Goal: Communication & Community: Share content

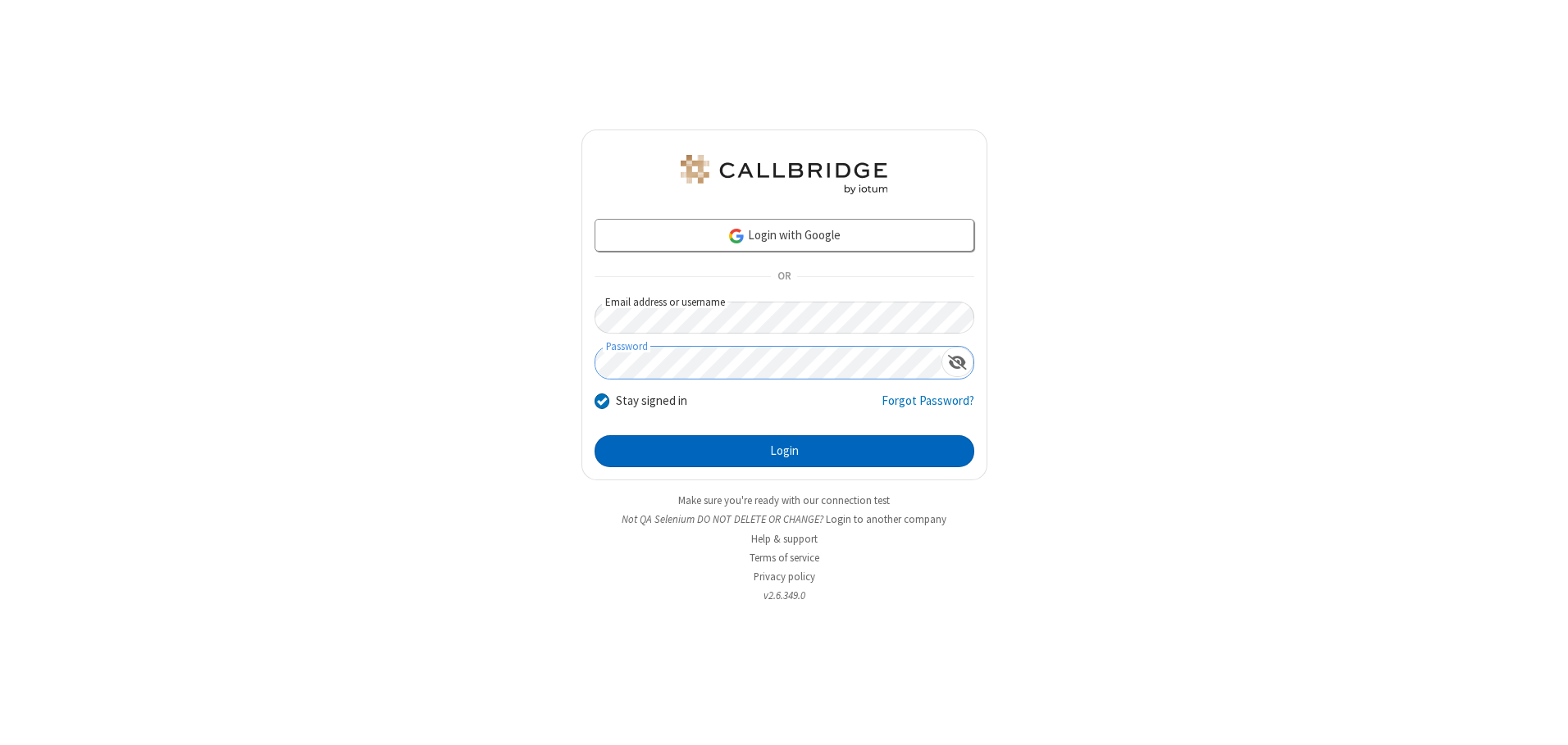
click at [784, 451] on button "Login" at bounding box center [784, 452] width 380 height 33
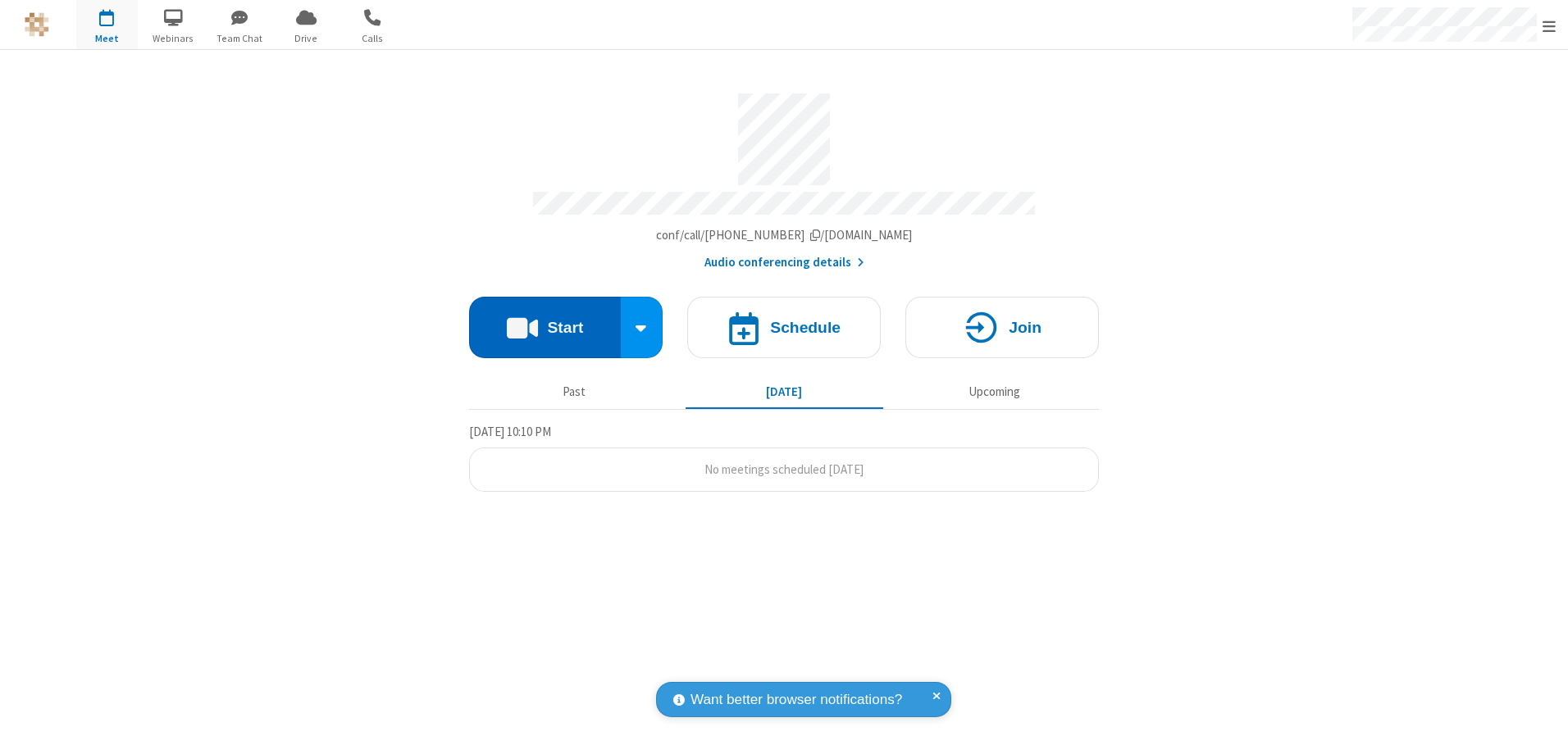
click at [544, 321] on button "Start" at bounding box center [545, 327] width 152 height 62
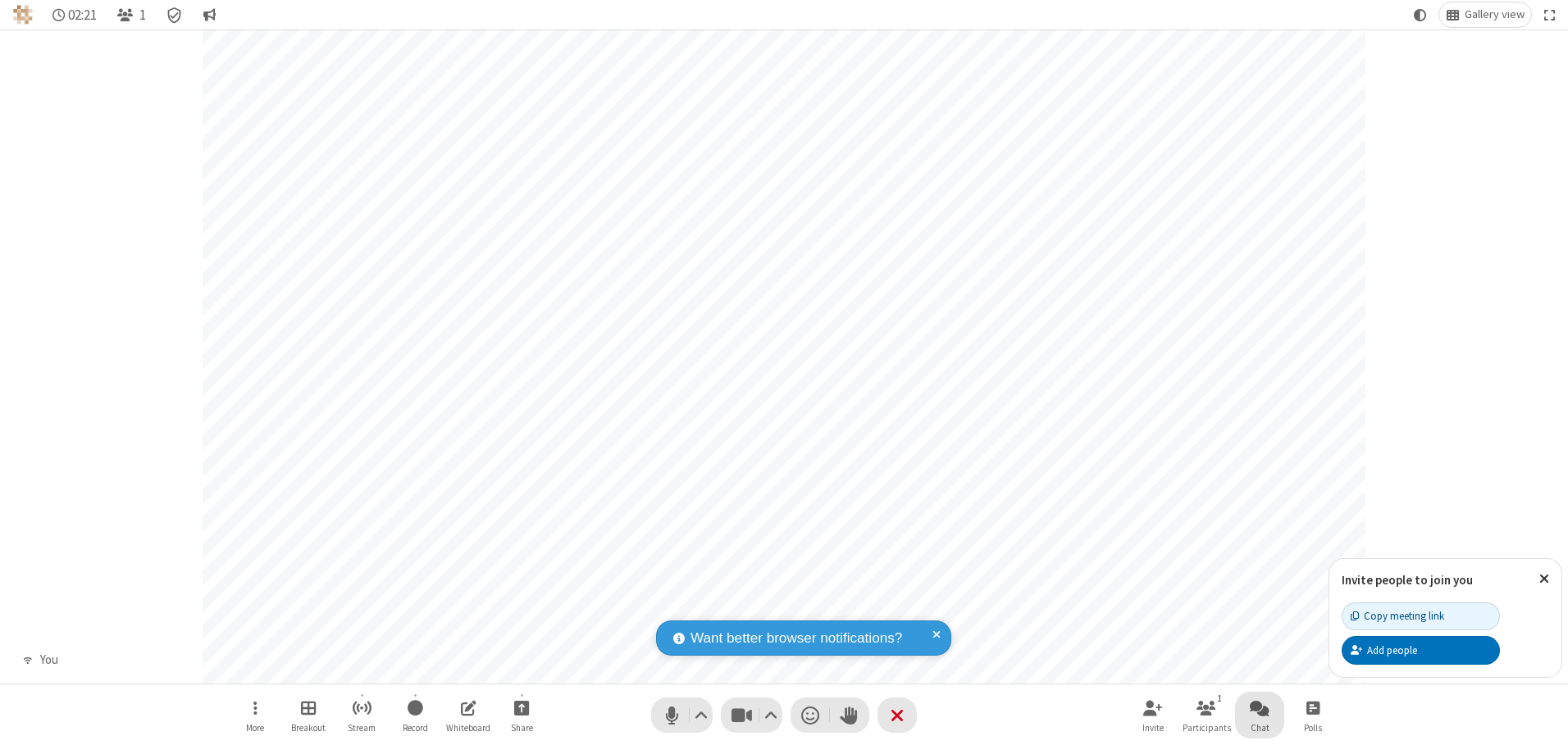
click at [1260, 707] on span "Open chat" at bounding box center [1260, 707] width 20 height 21
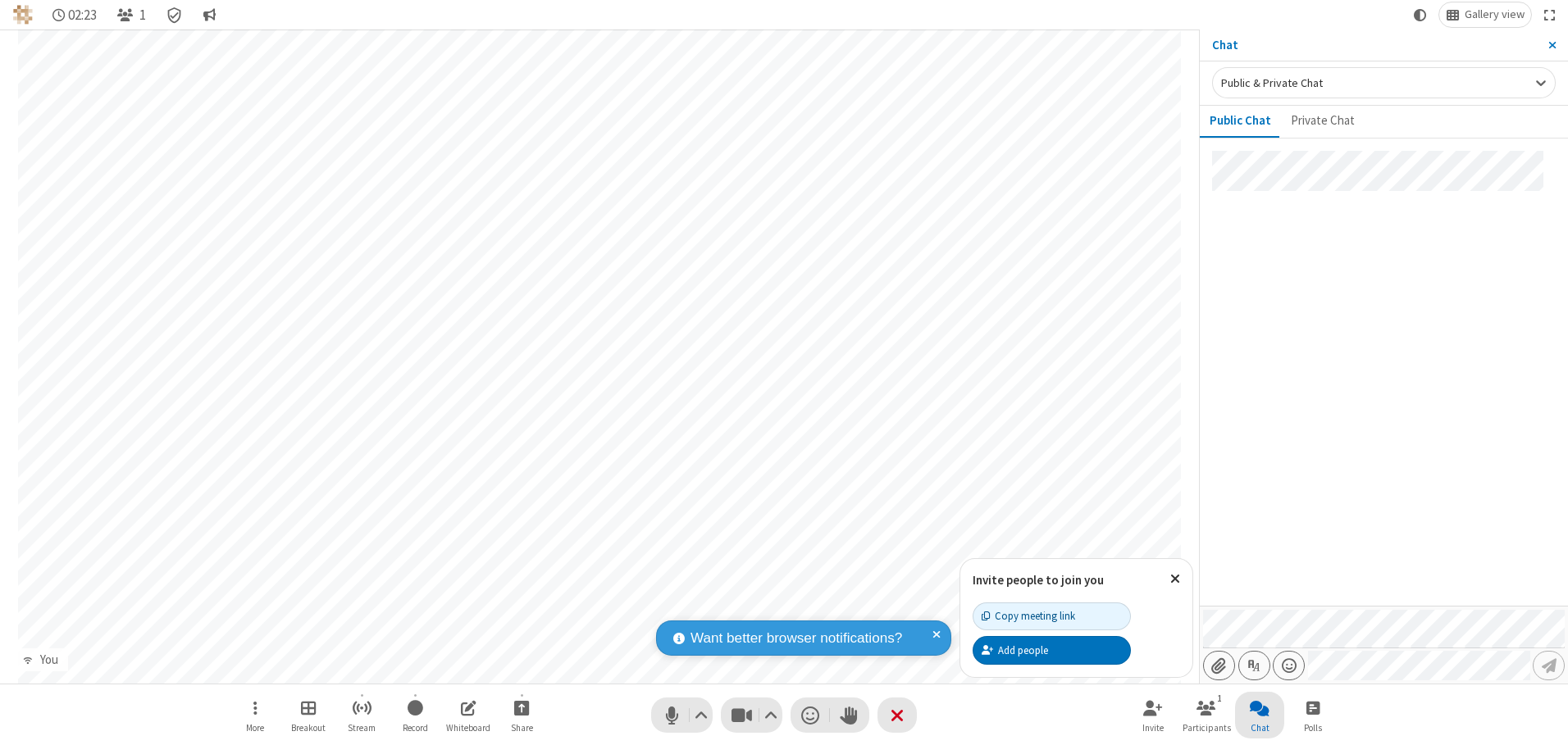
type input "C:\fakepath\doc_test.docx"
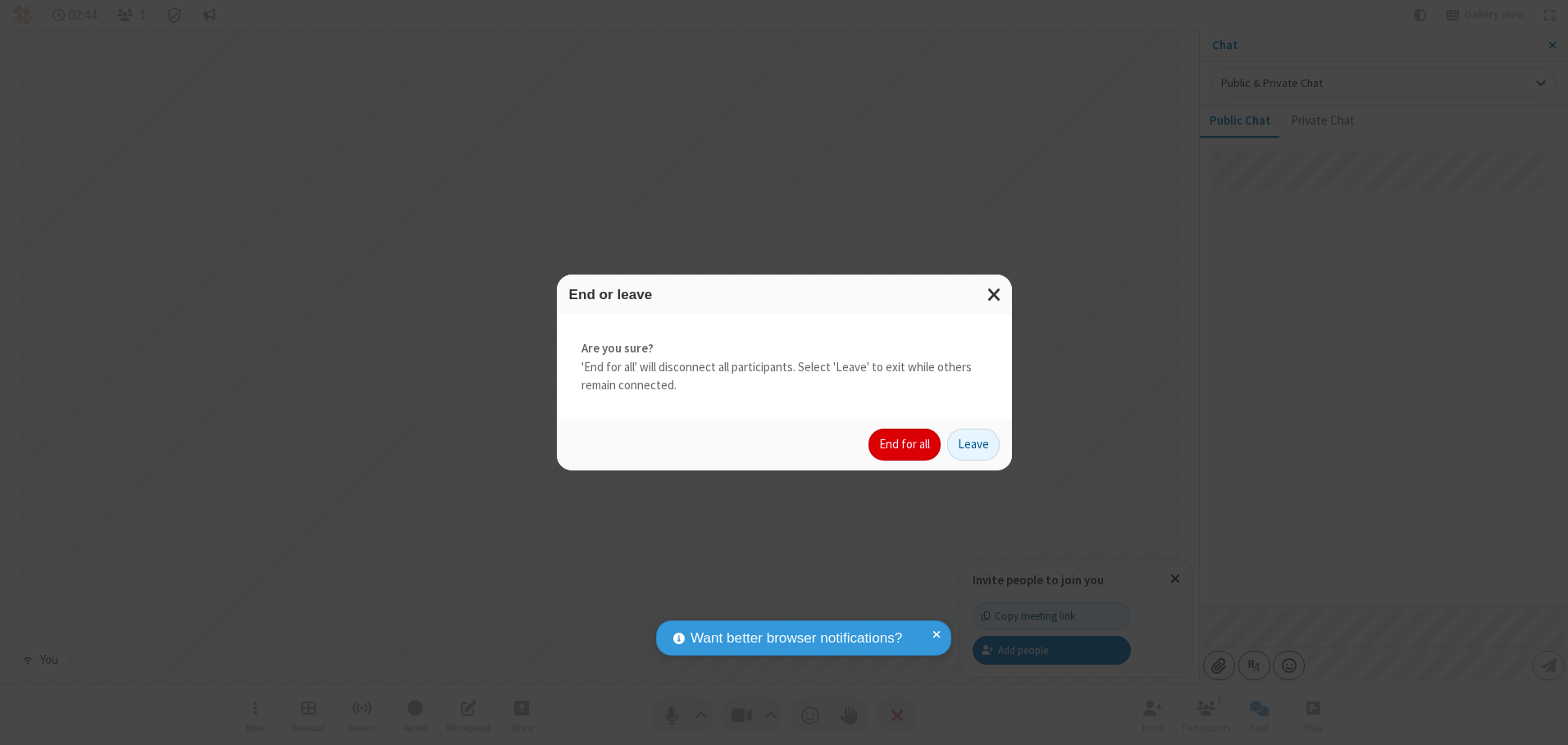
click at [905, 445] on button "End for all" at bounding box center [905, 445] width 72 height 33
